Goal: Check status

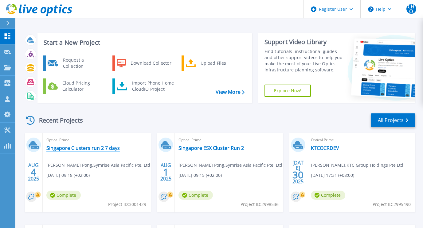
click at [87, 146] on link "Singapore Clusters run 2 7 days" at bounding box center [82, 148] width 73 height 6
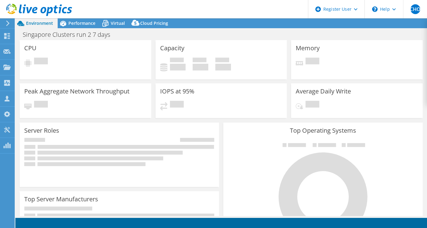
select select "USD"
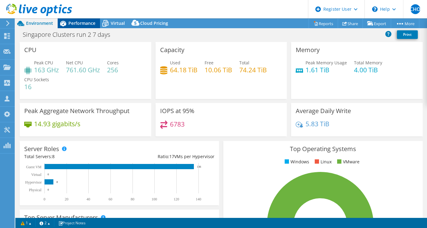
click at [92, 22] on span "Performance" at bounding box center [81, 23] width 27 height 6
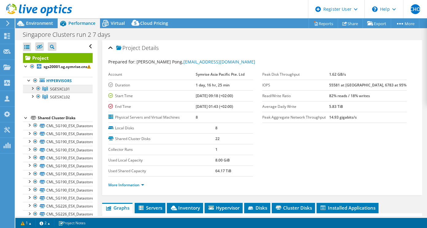
click at [60, 87] on span "SGESXCL01" at bounding box center [60, 89] width 20 height 5
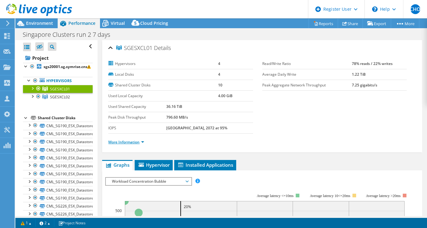
click at [130, 142] on link "More Information" at bounding box center [126, 142] width 36 height 5
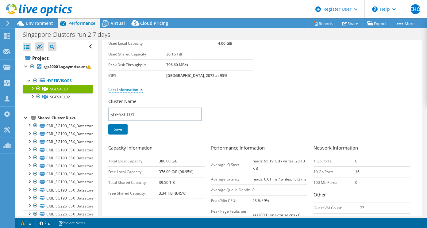
scroll to position [52, 0]
click at [64, 92] on span "SGESXCL02" at bounding box center [60, 89] width 20 height 5
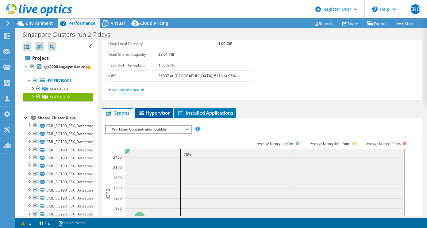
scroll to position [0, 0]
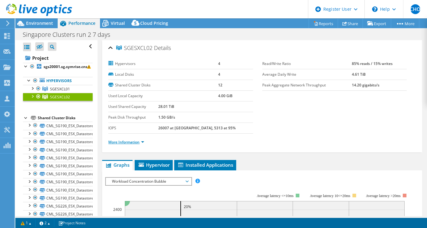
click at [125, 142] on link "More Information" at bounding box center [126, 142] width 36 height 5
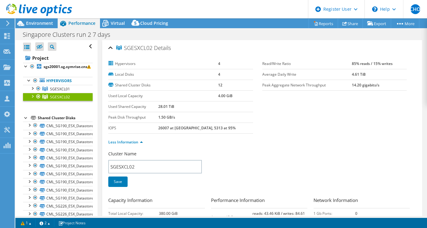
drag, startPoint x: 300, startPoint y: 143, endPoint x: 246, endPoint y: 103, distance: 67.6
